Goal: Task Accomplishment & Management: Manage account settings

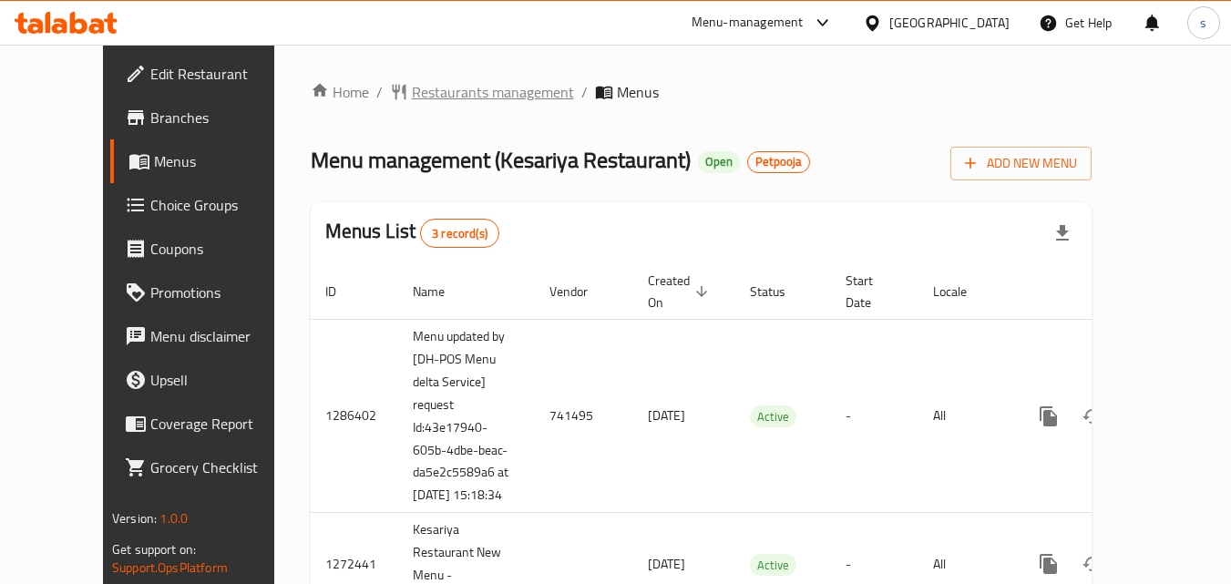
click at [412, 98] on span "Restaurants management" at bounding box center [493, 92] width 162 height 22
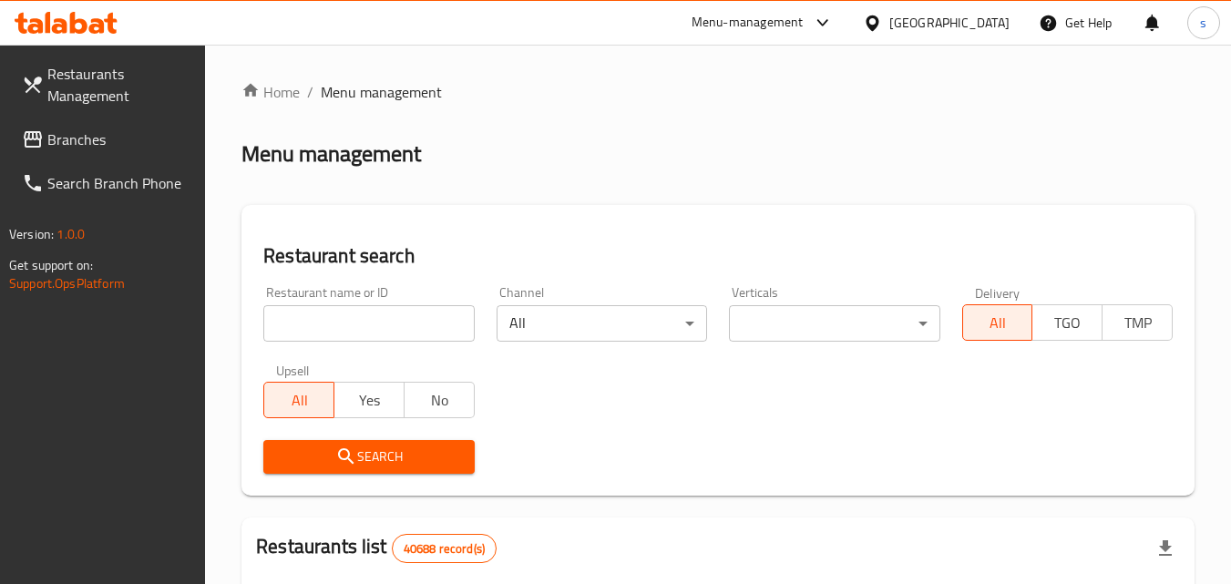
click at [335, 329] on div at bounding box center [615, 292] width 1231 height 584
click at [342, 309] on input "search" at bounding box center [368, 323] width 210 height 36
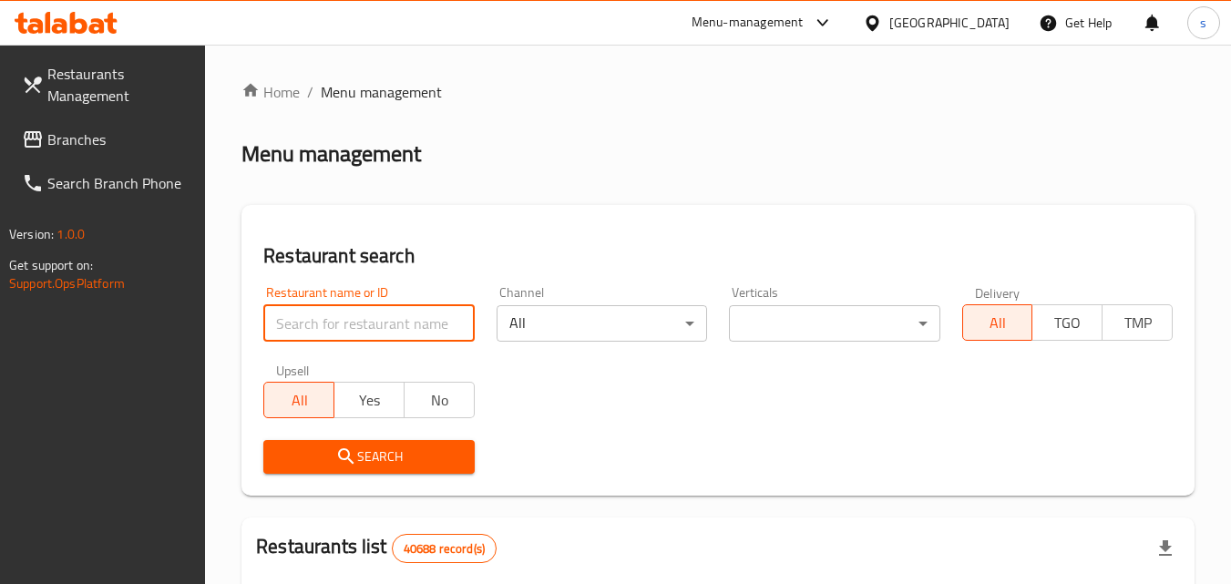
paste input "684202"
type input "684202"
click button "Search" at bounding box center [368, 457] width 210 height 34
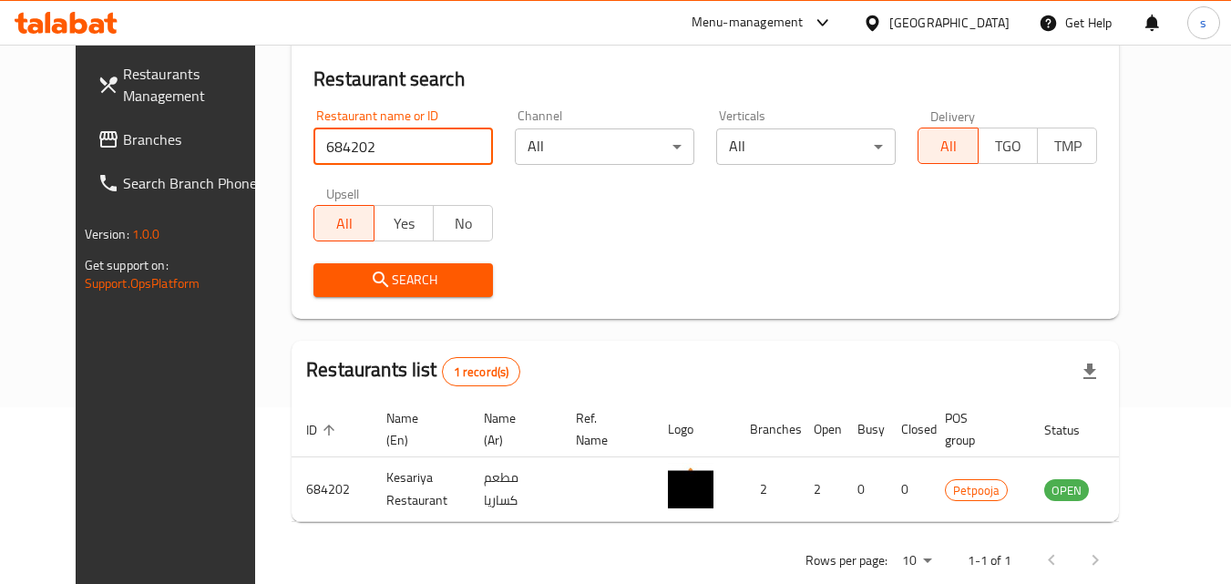
scroll to position [213, 0]
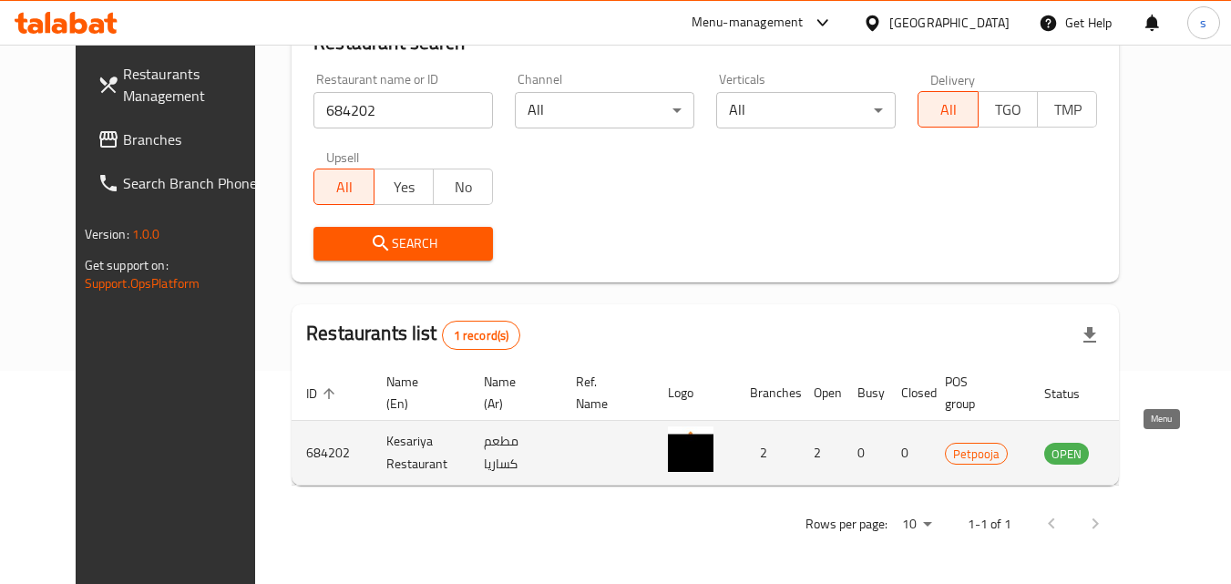
click at [1159, 458] on icon "enhanced table" at bounding box center [1150, 453] width 22 height 22
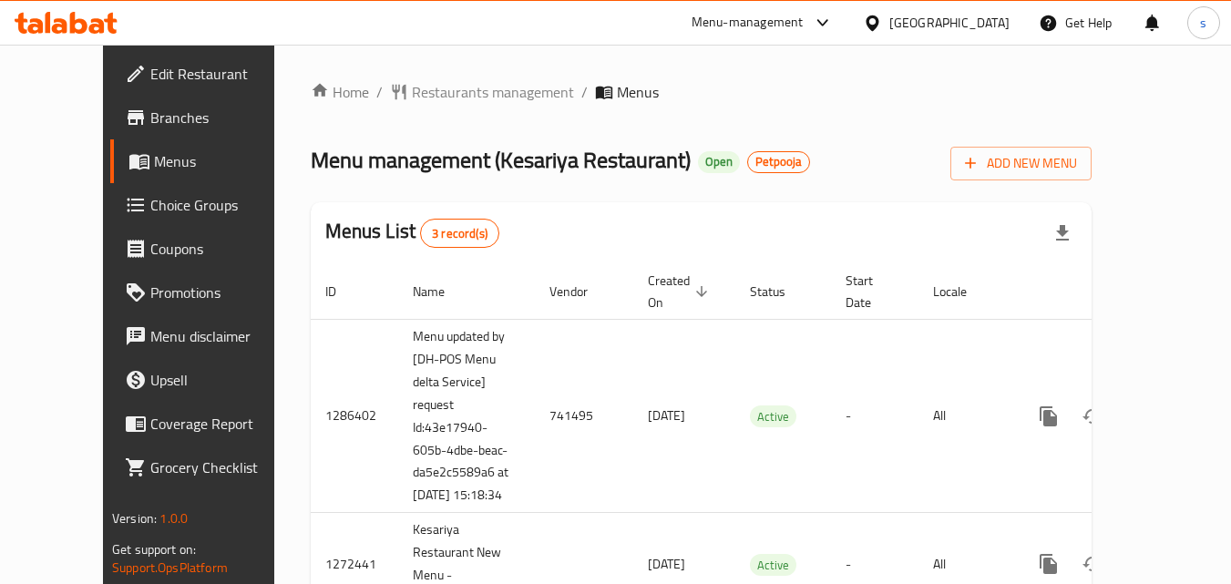
click at [150, 125] on span "Branches" at bounding box center [222, 118] width 144 height 22
